Goal: Task Accomplishment & Management: Complete application form

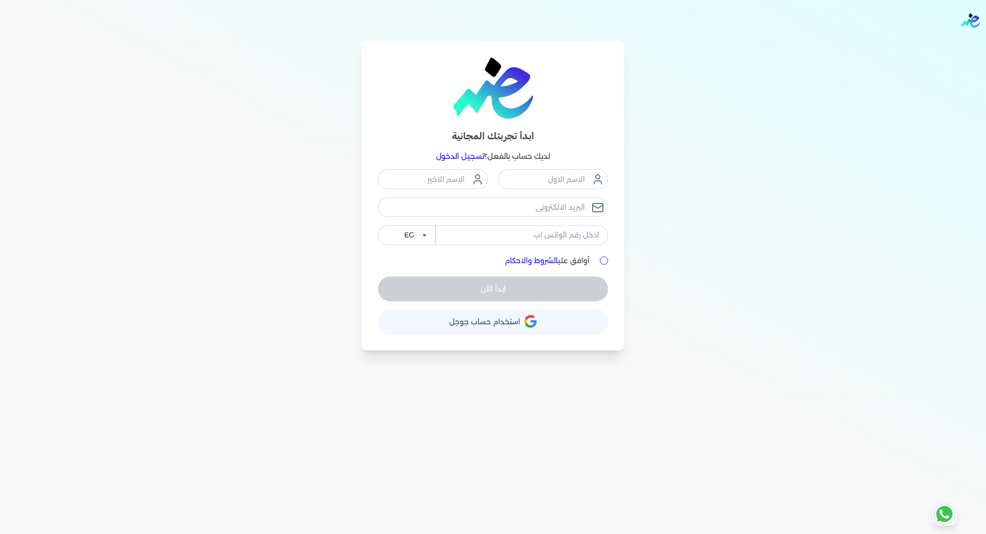
click at [573, 317] on button "حساب استخدام حساب جوجل" at bounding box center [493, 321] width 230 height 25
click at [569, 182] on input "text" at bounding box center [553, 179] width 110 height 20
type input "محمد"
click at [447, 174] on input "text" at bounding box center [433, 179] width 110 height 20
type input "يزيد"
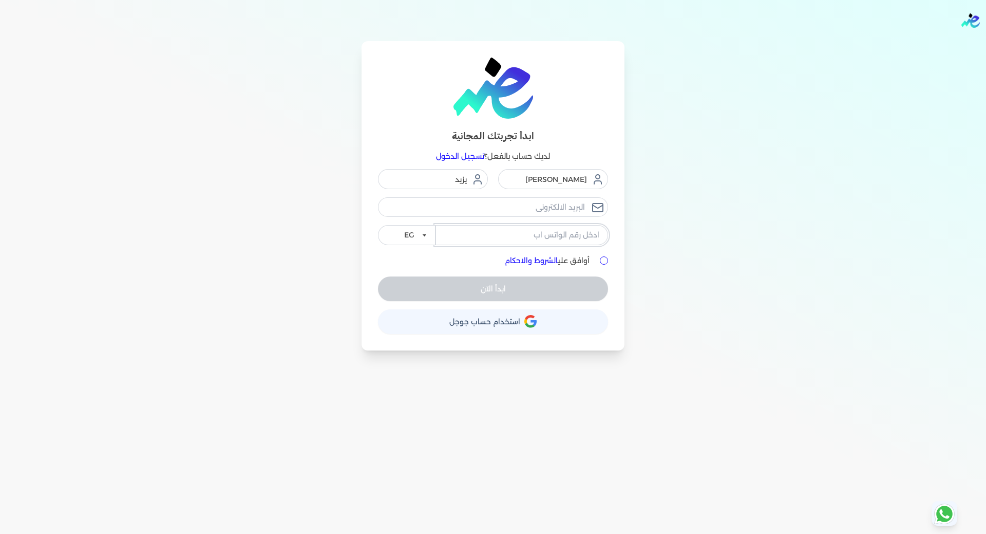
click at [542, 241] on input "tel" at bounding box center [522, 235] width 173 height 20
type input "01027188819"
click at [603, 263] on input "أوافق علي الشروط والاحكام" at bounding box center [604, 260] width 8 height 8
checkbox input "true"
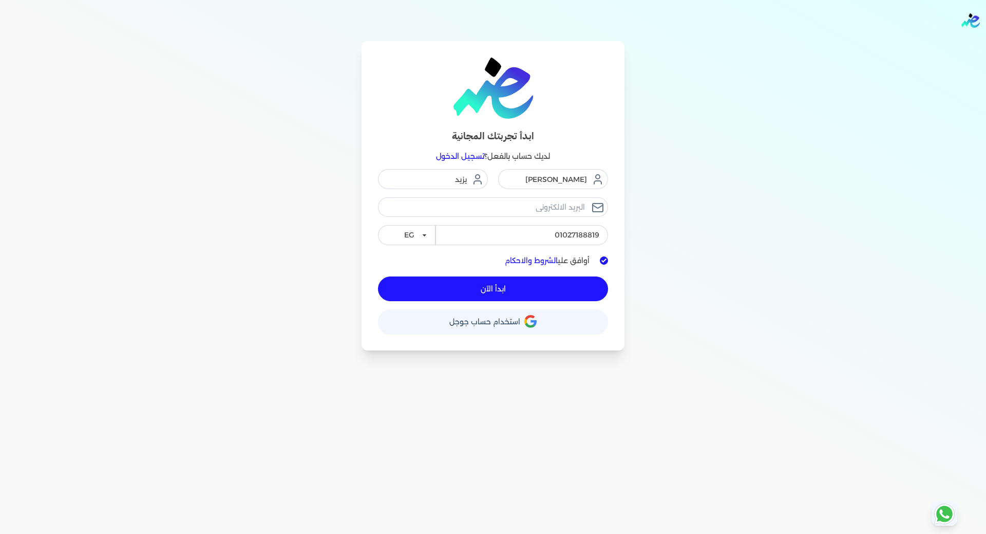
click at [485, 286] on span "ابدأ الآن" at bounding box center [493, 288] width 25 height 7
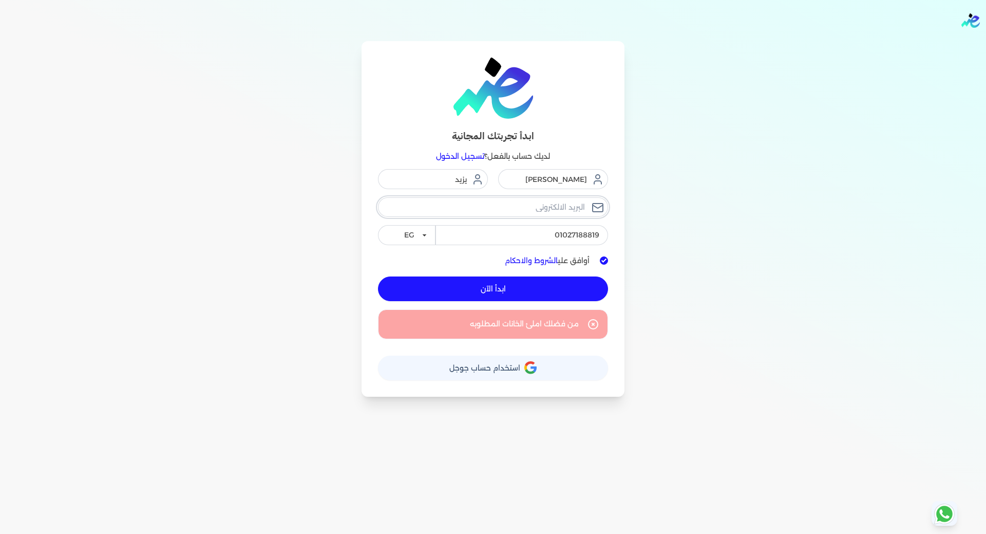
click at [542, 212] on input "email" at bounding box center [493, 207] width 230 height 20
type input "mido014775@yahoo.com"
click at [500, 291] on span "ابدأ الآن" at bounding box center [493, 288] width 25 height 7
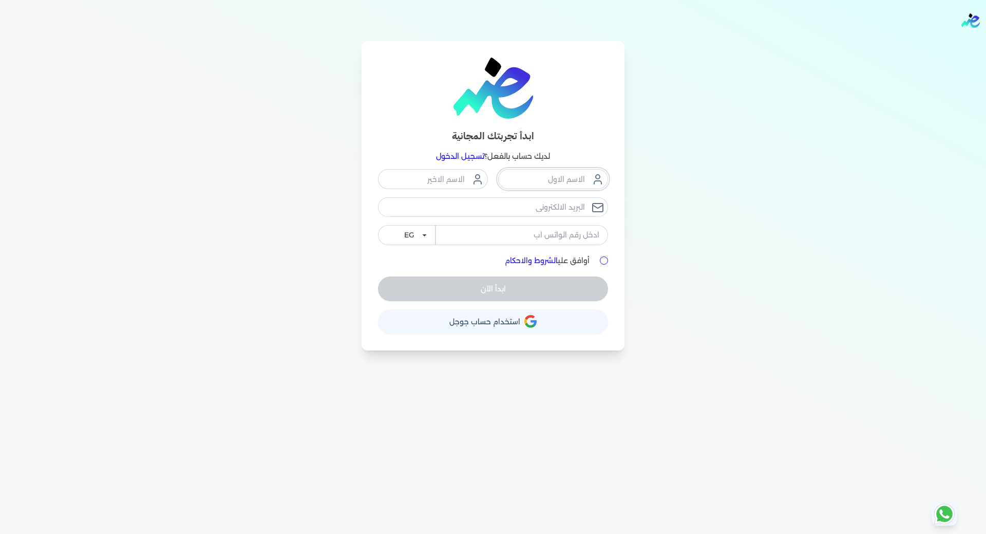
drag, startPoint x: 576, startPoint y: 185, endPoint x: 598, endPoint y: 193, distance: 23.4
click at [576, 185] on input "text" at bounding box center [553, 179] width 110 height 20
type input "[PERSON_NAME]"
click at [444, 177] on input "text" at bounding box center [433, 179] width 110 height 20
type input "يزيد"
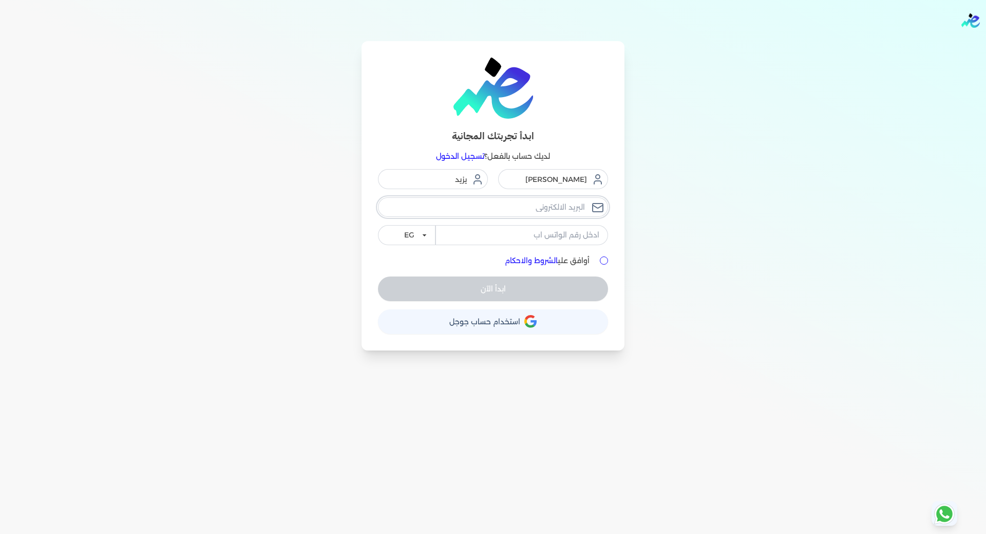
click at [543, 205] on input "email" at bounding box center [493, 207] width 230 height 20
type input "M"
type input "[EMAIL_ADDRESS][DOMAIN_NAME]"
click at [604, 263] on input "أوافق علي الشروط والاحكام" at bounding box center [604, 260] width 8 height 8
checkbox input "true"
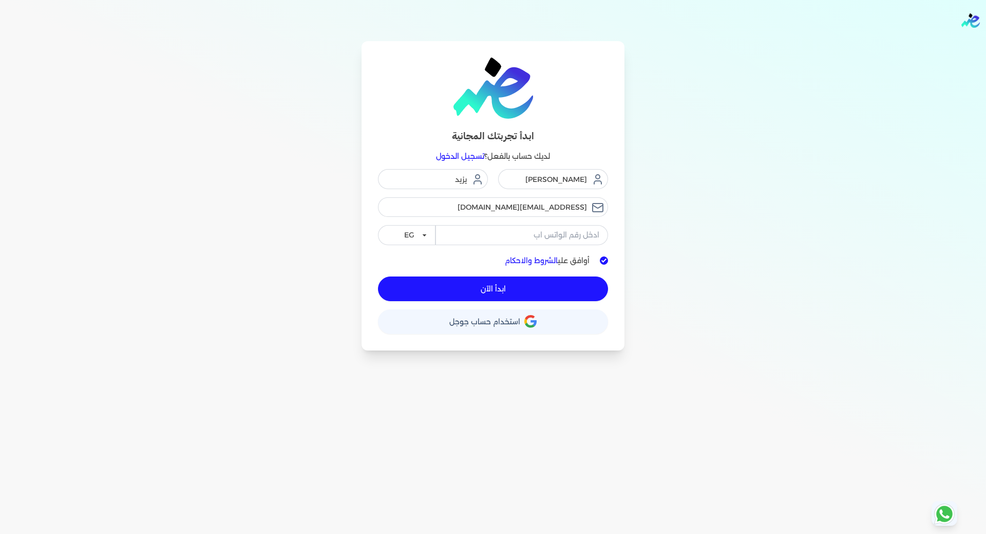
click at [499, 288] on span "ابدأ الآن" at bounding box center [493, 288] width 25 height 7
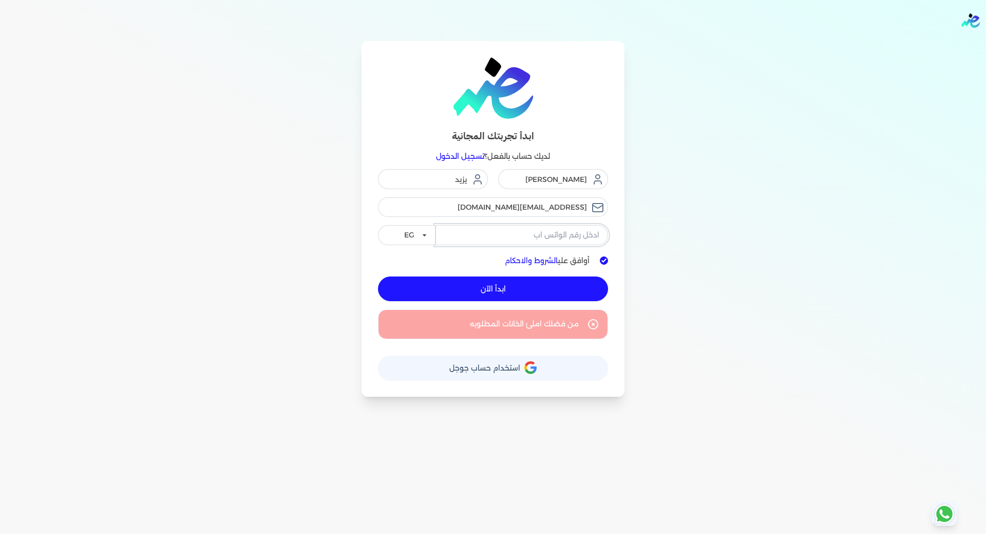
click at [561, 236] on input "tel" at bounding box center [522, 235] width 173 height 20
type input "01027188819"
click at [494, 292] on span "ابدأ الآن" at bounding box center [493, 288] width 25 height 7
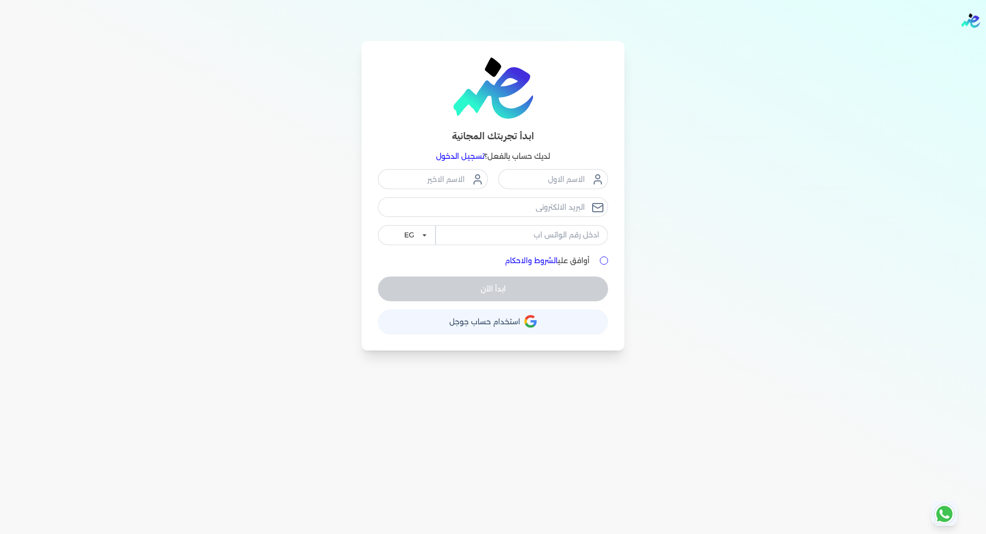
click at [460, 157] on link "تسجيل الدخول" at bounding box center [460, 156] width 48 height 9
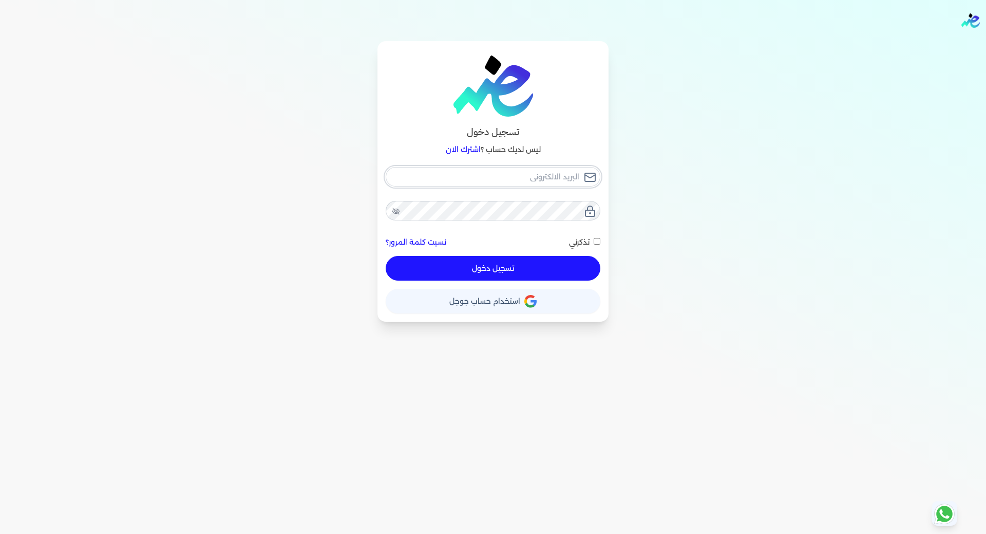
click at [560, 178] on input "email" at bounding box center [493, 177] width 215 height 20
type input "m"
checkbox input "false"
type input "me"
checkbox input "false"
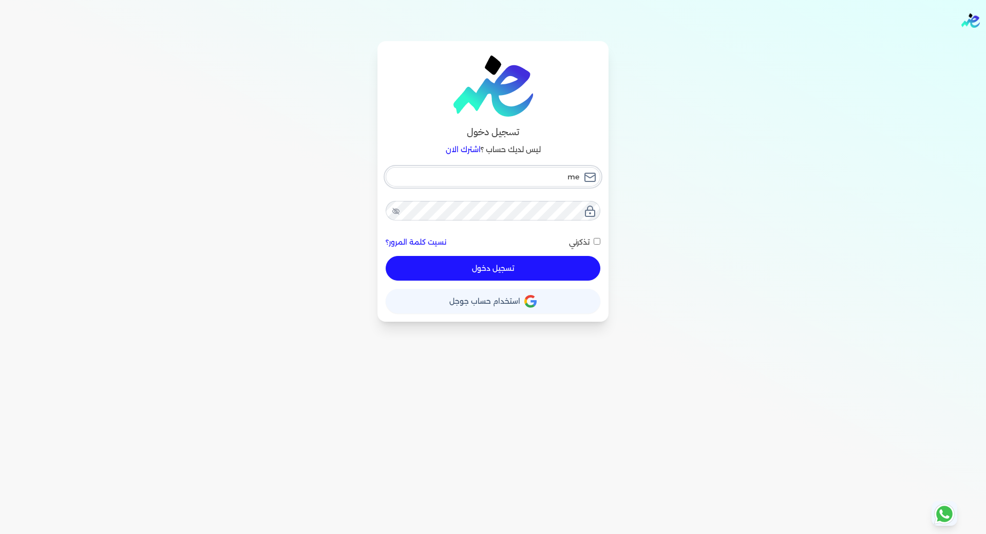
type input "[PERSON_NAME]"
checkbox input "false"
type input "meld"
checkbox input "false"
type input "[PERSON_NAME]"
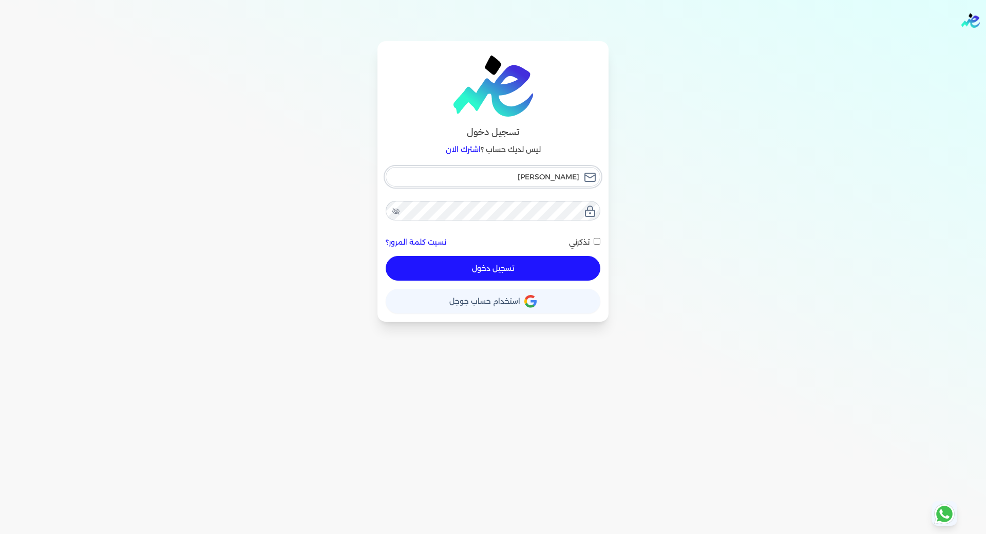
checkbox input "false"
type input "meldee"
checkbox input "false"
type input "meldeep"
checkbox input "false"
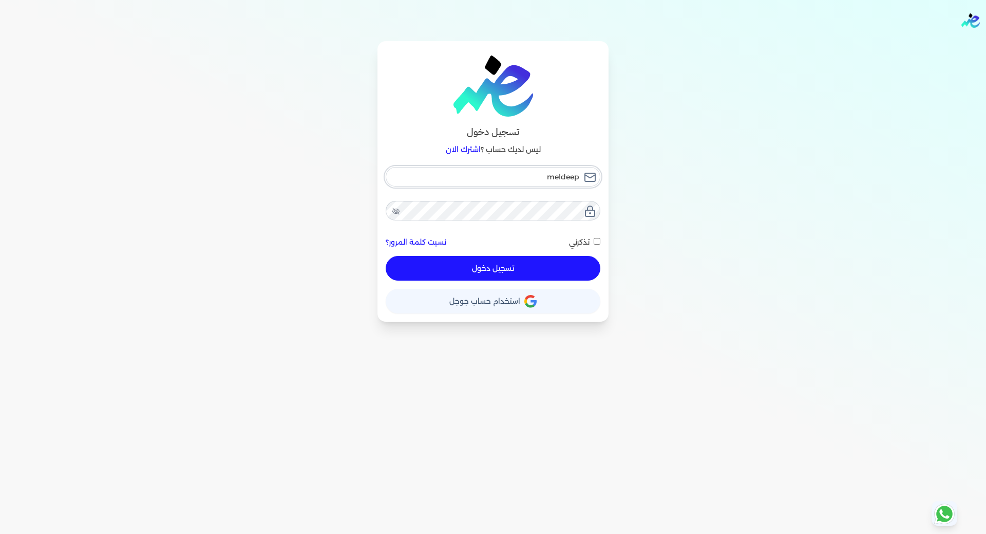
type input "meldeep9"
checkbox input "false"
type input "meldeep91"
checkbox input "false"
type input "meldeep91@"
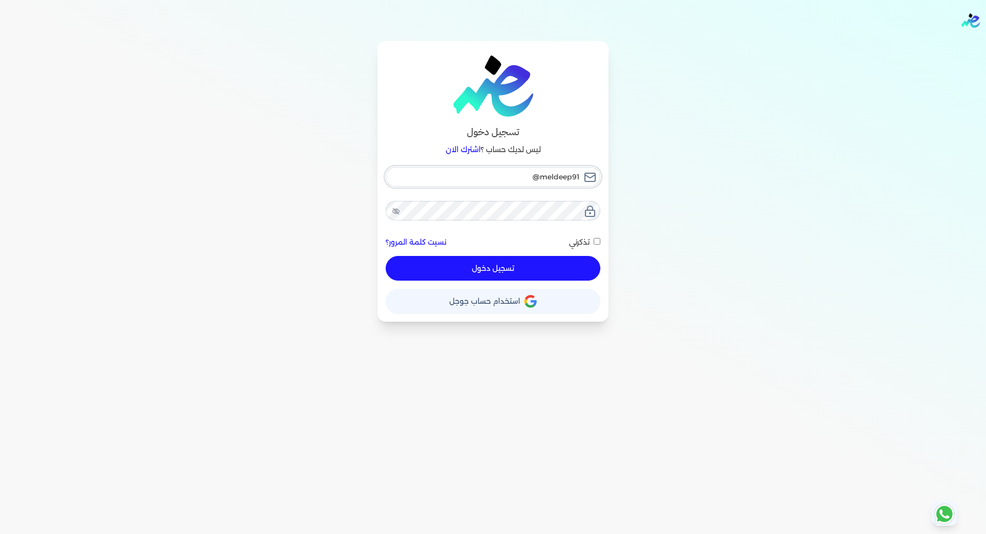
checkbox input "false"
type input "meldeep91@g"
checkbox input "false"
type input "meldeep91@gm"
checkbox input "false"
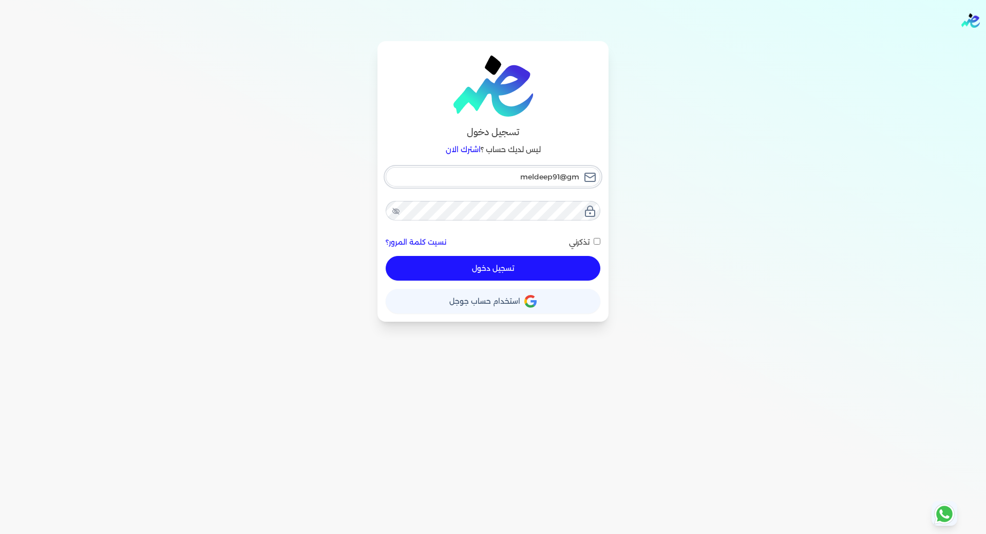
type input "meldeep91@gma"
checkbox input "false"
type input "meldeep91@gmai"
checkbox input "false"
type input "[EMAIL_ADDRESS]"
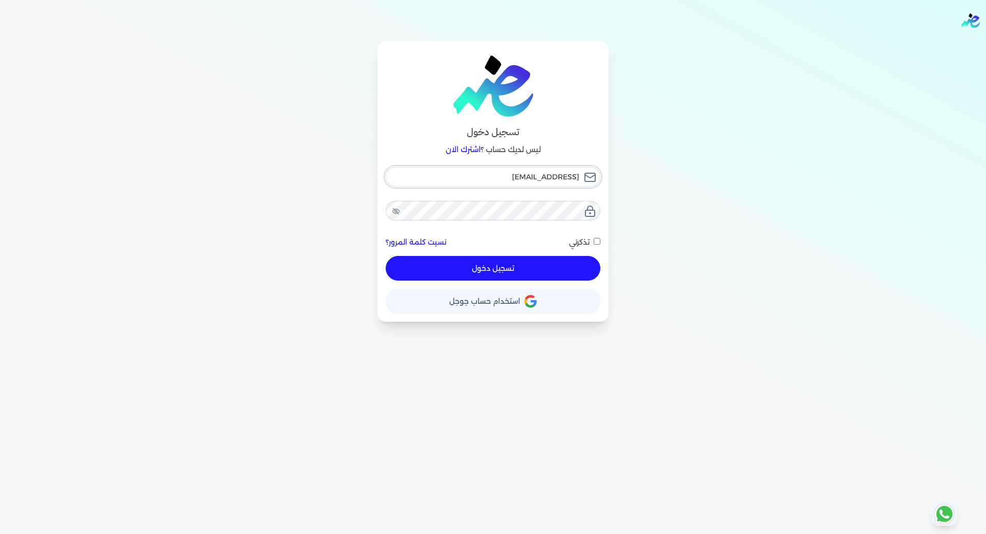
checkbox input "false"
type input "[EMAIL_ADDRESS]."
checkbox input "false"
type input "meldeep91@gmail.c"
checkbox input "false"
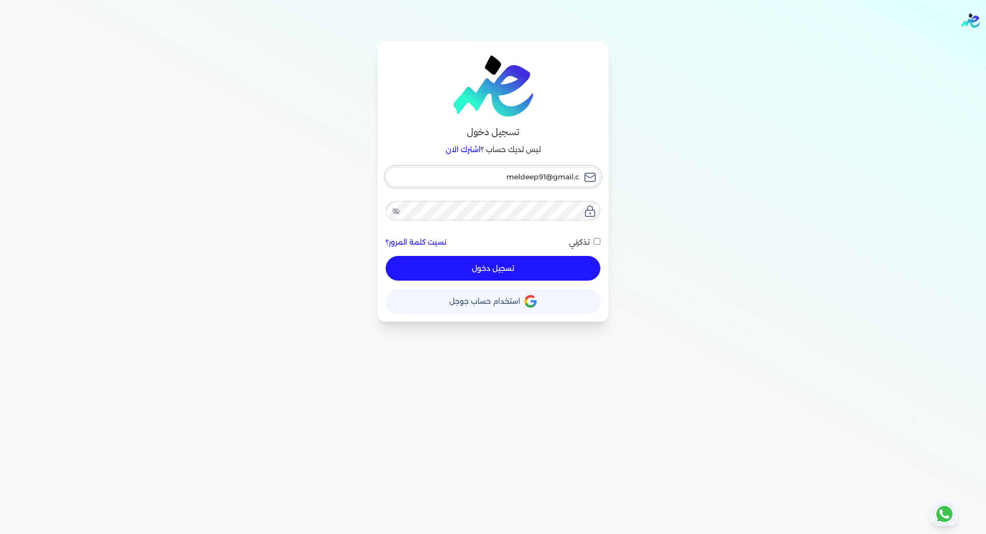
type input "[EMAIL_ADDRESS][DOMAIN_NAME]"
checkbox input "false"
type input "[EMAIL_ADDRESS][DOMAIN_NAME]"
checkbox input "false"
type input "[EMAIL_ADDRESS][DOMAIN_NAME]"
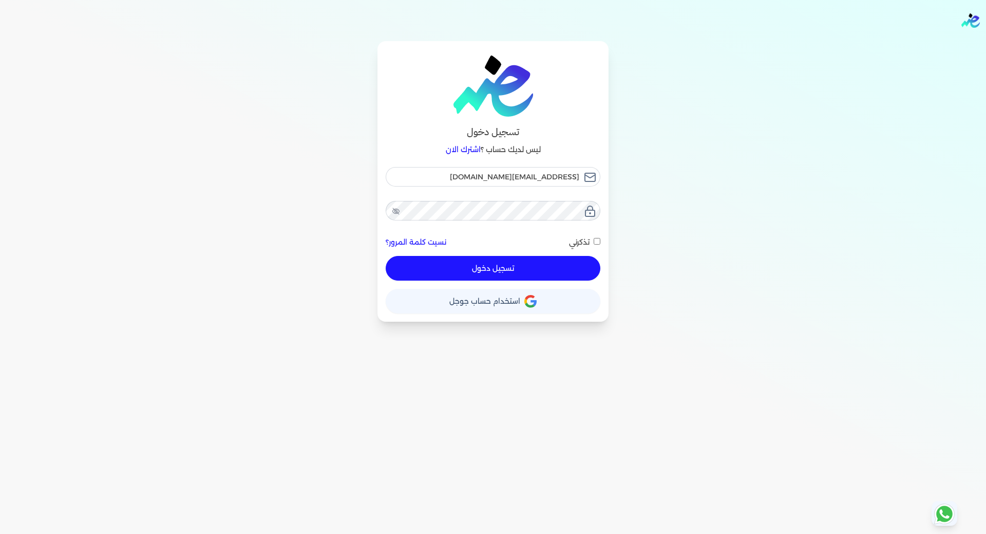
click at [509, 263] on button "تسجيل دخول" at bounding box center [493, 268] width 215 height 25
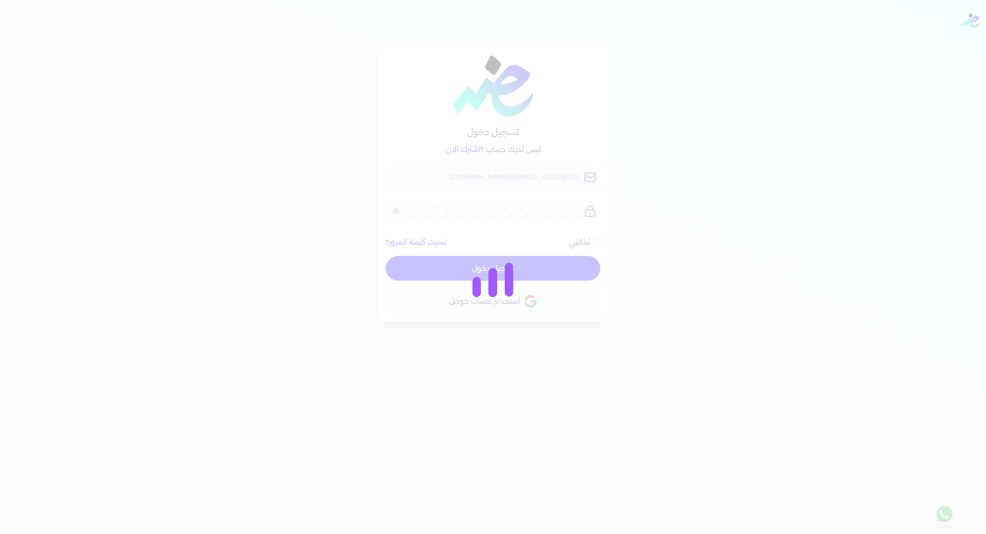
checkbox input "false"
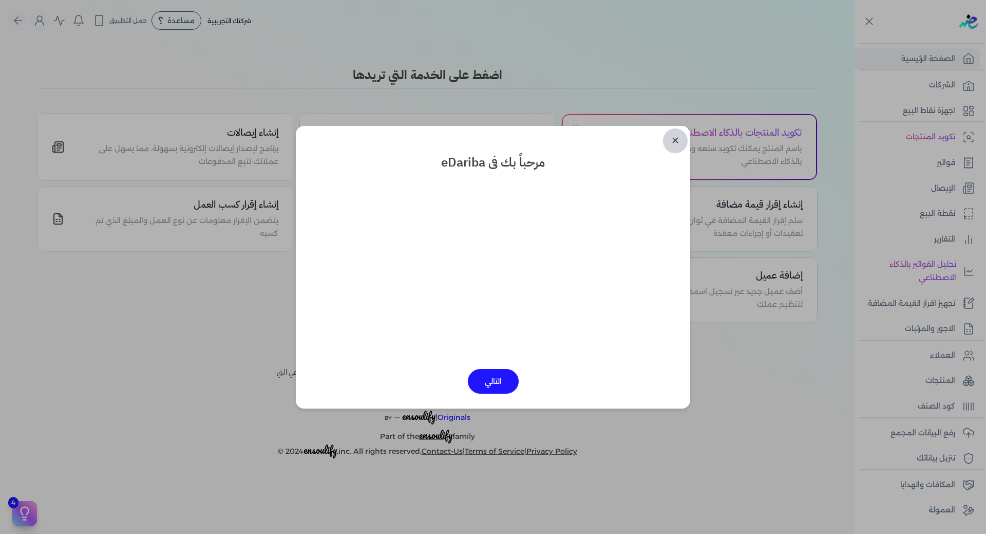
click at [677, 145] on link "✕" at bounding box center [675, 140] width 25 height 25
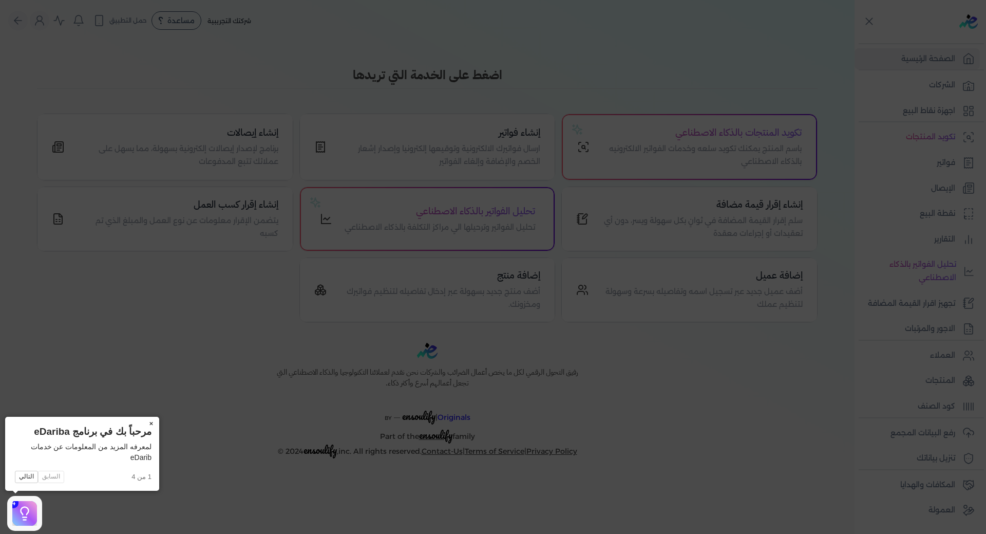
click at [151, 423] on button "×" at bounding box center [151, 424] width 16 height 14
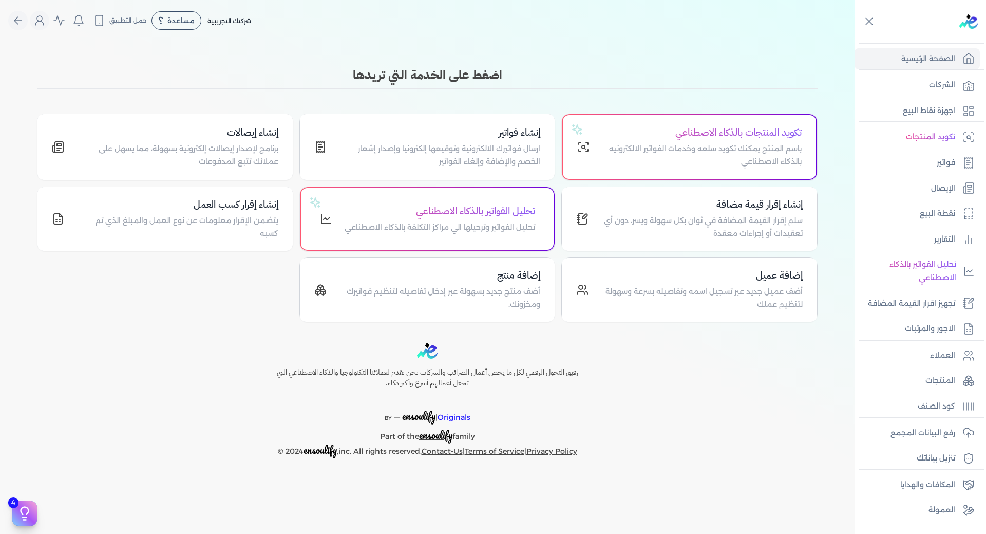
drag, startPoint x: 768, startPoint y: 431, endPoint x: 760, endPoint y: 432, distance: 8.4
click at [768, 431] on div "رفيق التحول الرقمي لكل ما يخص أعمال الضرائب والشركات نحن نقدم لعملائنا التكنولو…" at bounding box center [427, 401] width 855 height 116
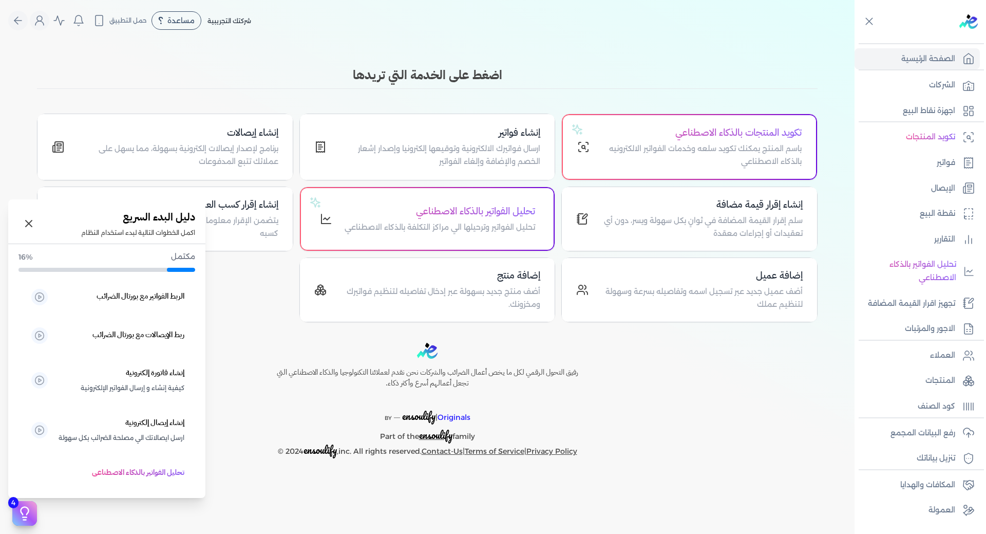
click at [20, 507] on icon at bounding box center [24, 512] width 15 height 15
click at [30, 222] on icon at bounding box center [29, 223] width 6 height 6
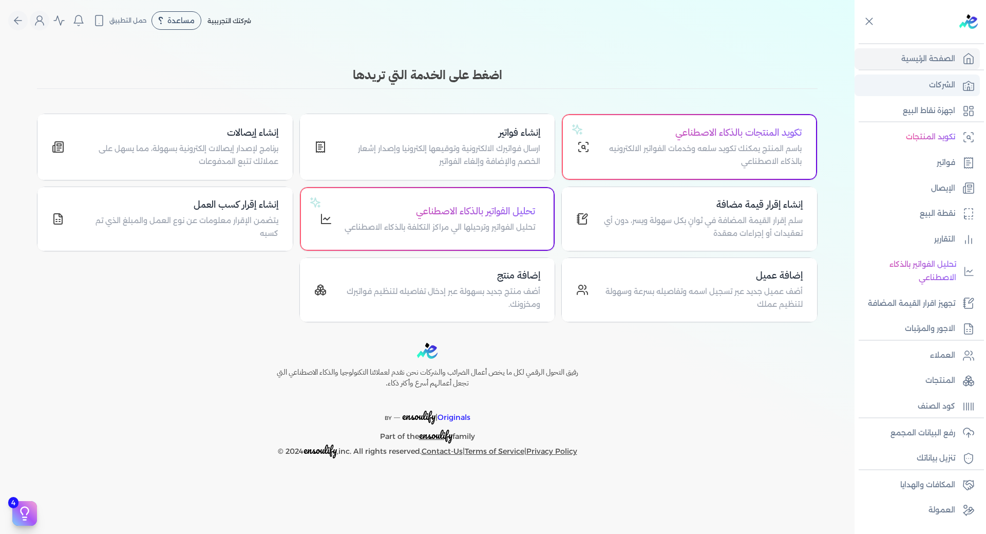
click at [948, 87] on p "الشركات" at bounding box center [942, 85] width 26 height 13
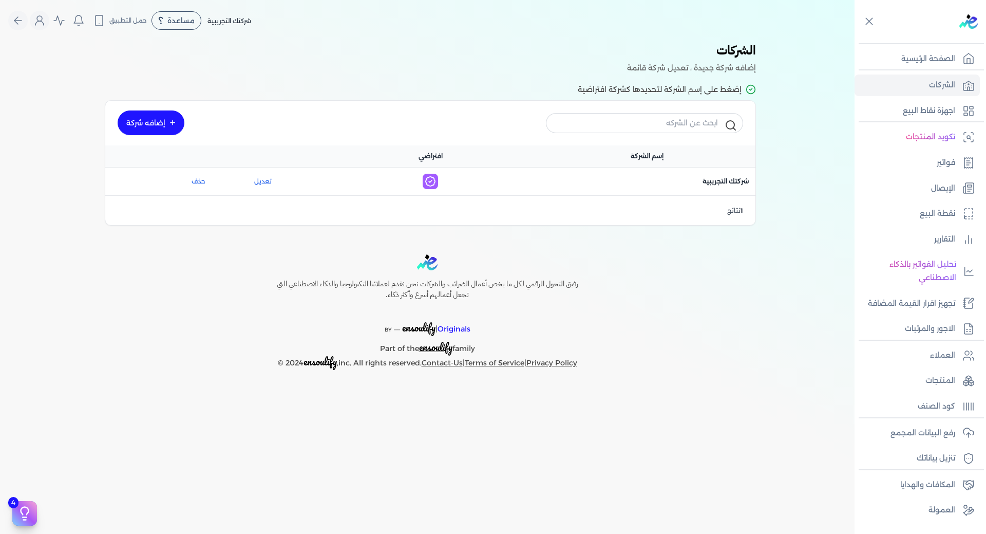
click at [135, 122] on link "إضافه شركة" at bounding box center [151, 122] width 67 height 25
